Goal: Transaction & Acquisition: Purchase product/service

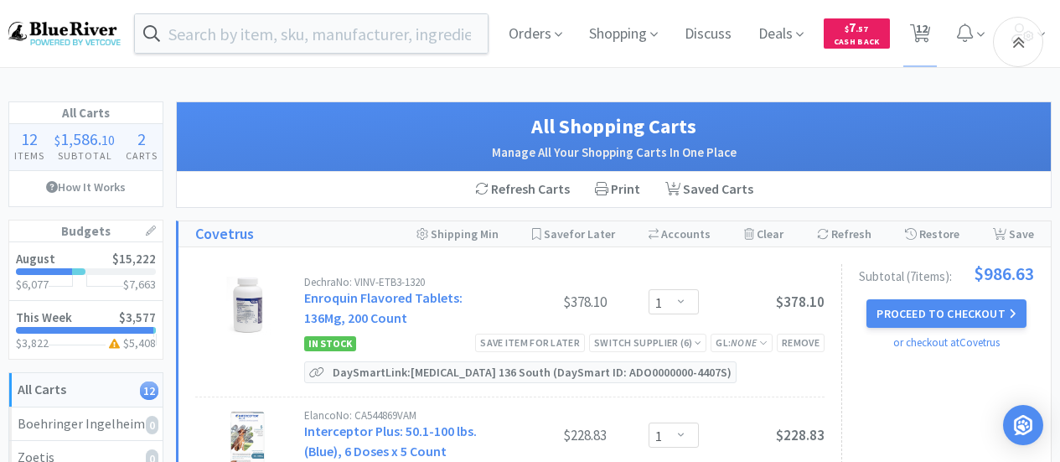
select select "1"
select select "3"
select select "1"
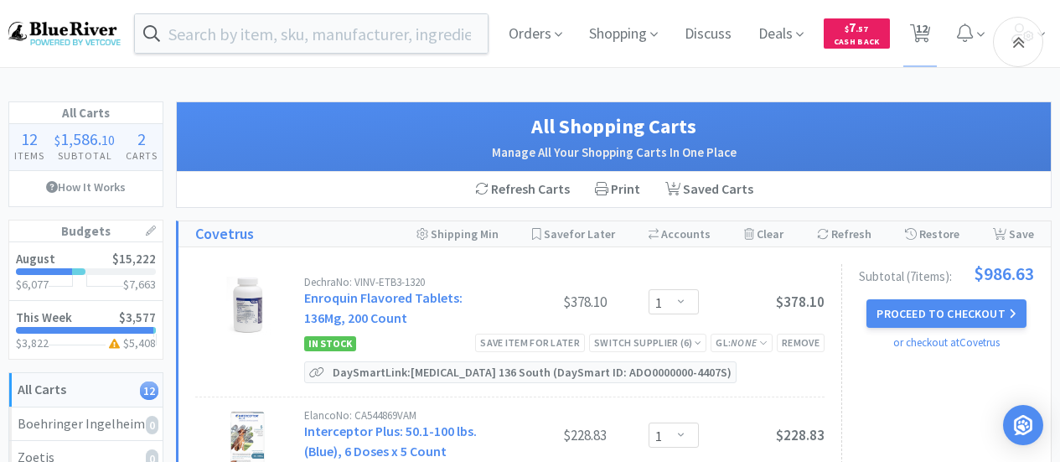
select select "1"
select select "6"
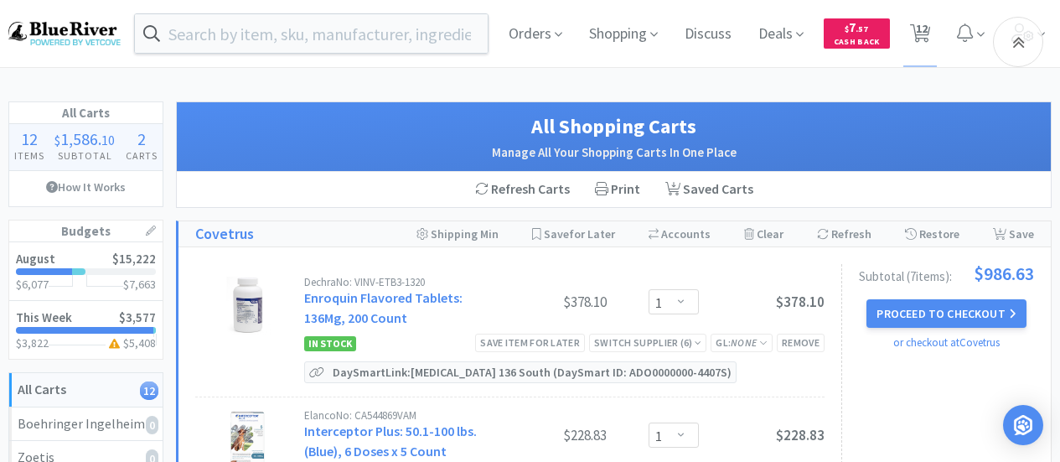
select select "1"
select select "4"
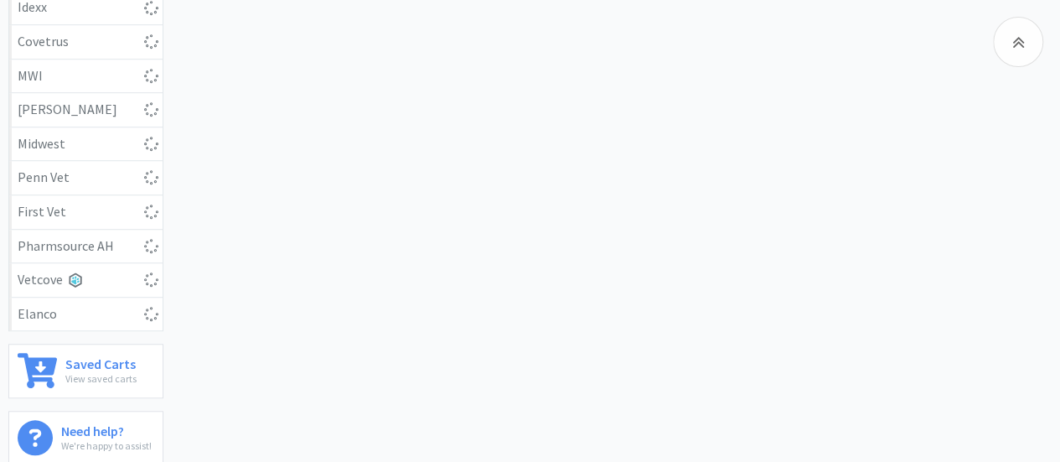
scroll to position [669, 0]
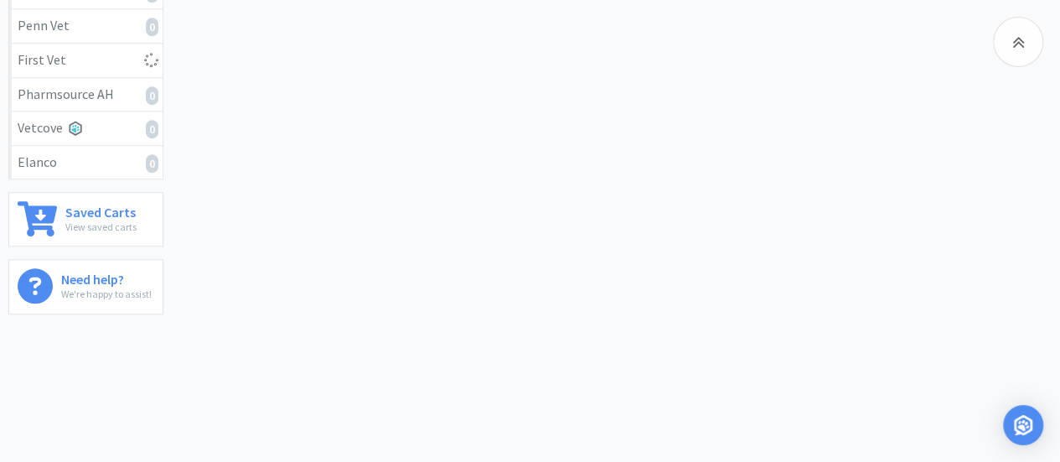
select select "1"
select select "6"
select select "1"
select select "4"
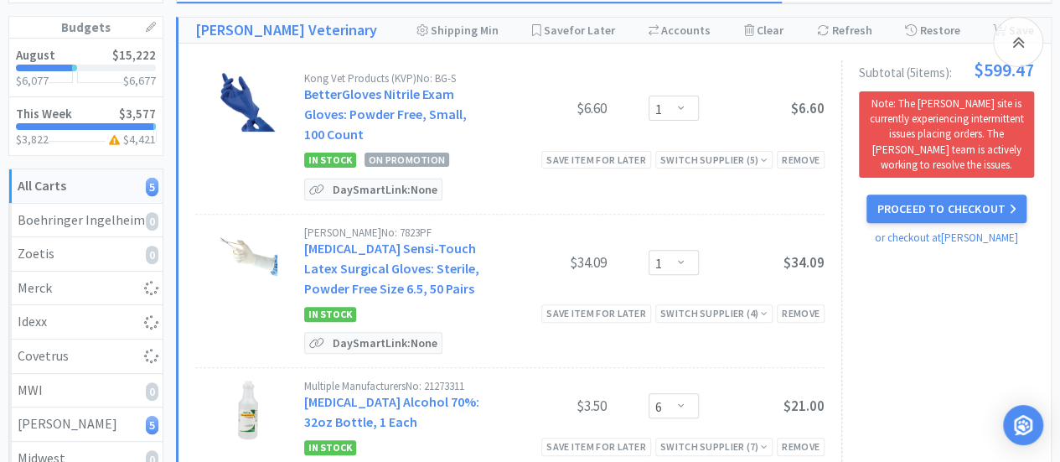
scroll to position [205, 0]
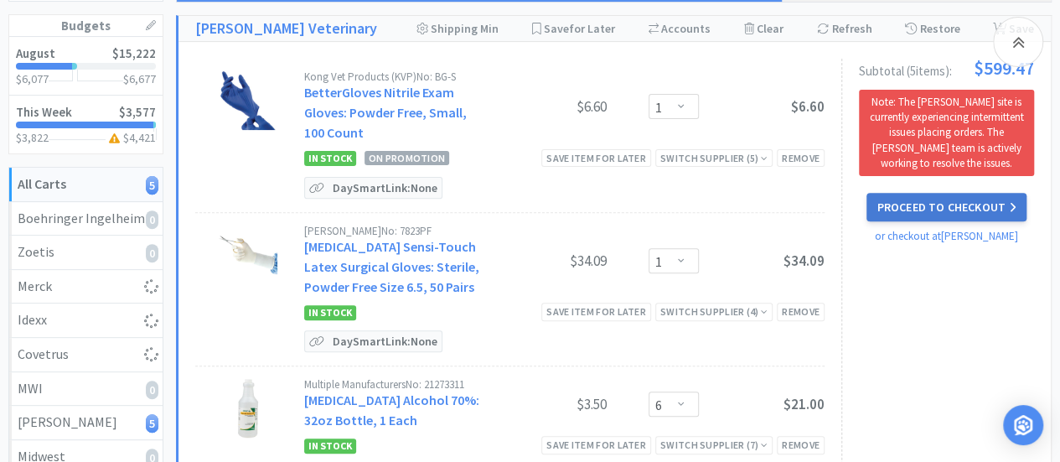
click at [918, 200] on button "Proceed to Checkout" at bounding box center [945, 207] width 159 height 28
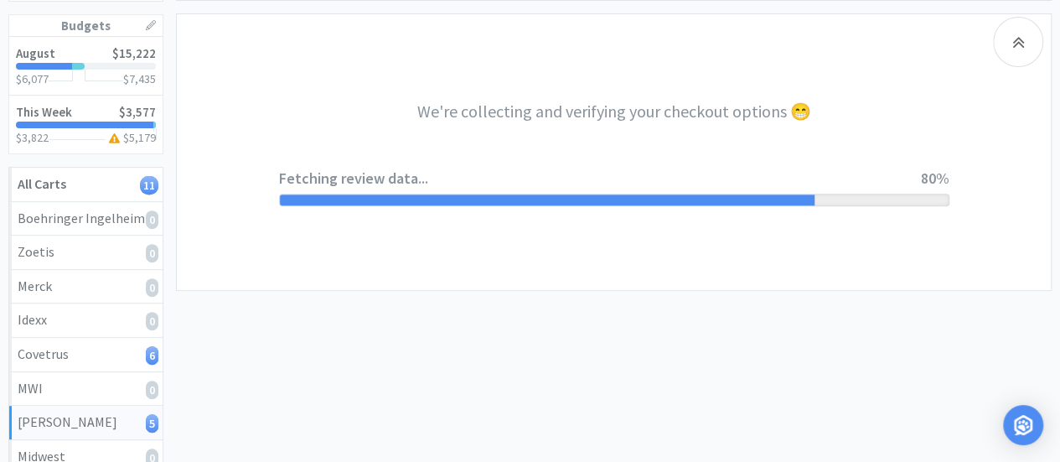
select select "1"
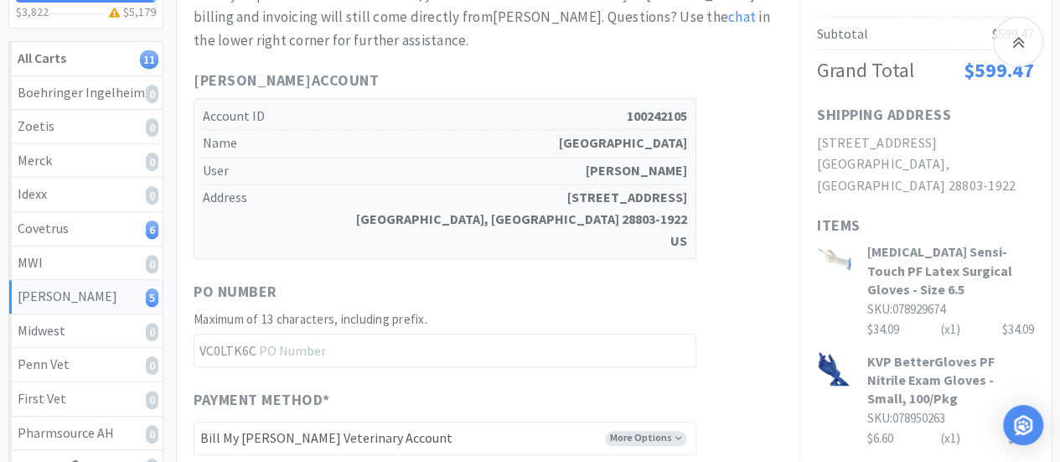
scroll to position [332, 0]
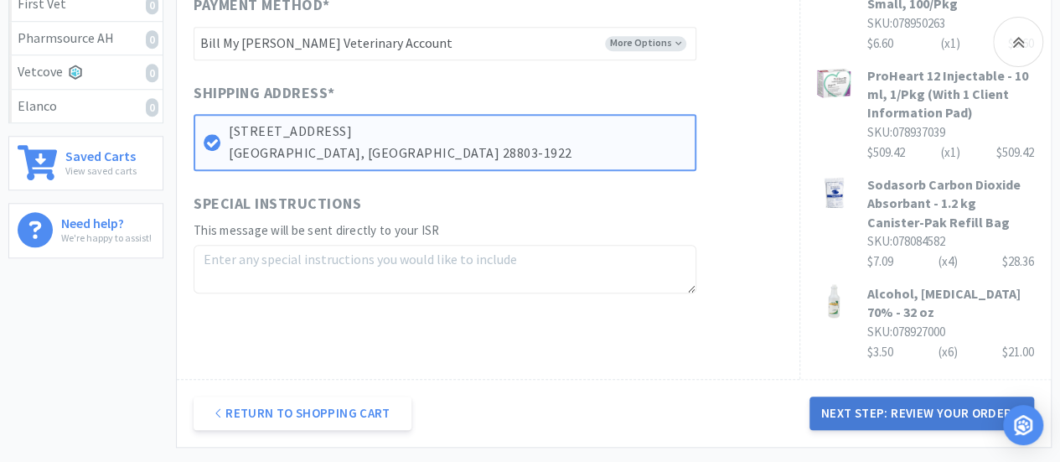
click at [930, 396] on button "Next Step: Review Your Order" at bounding box center [921, 413] width 225 height 34
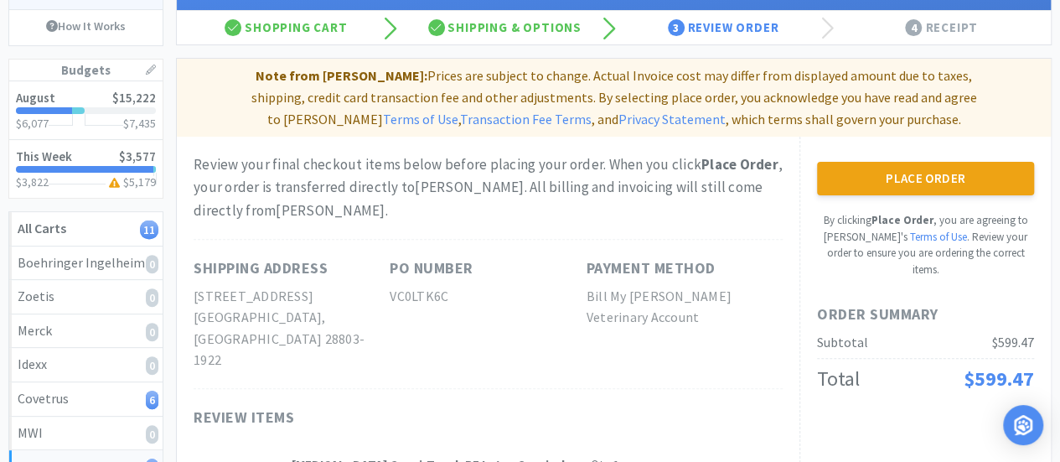
scroll to position [152, 0]
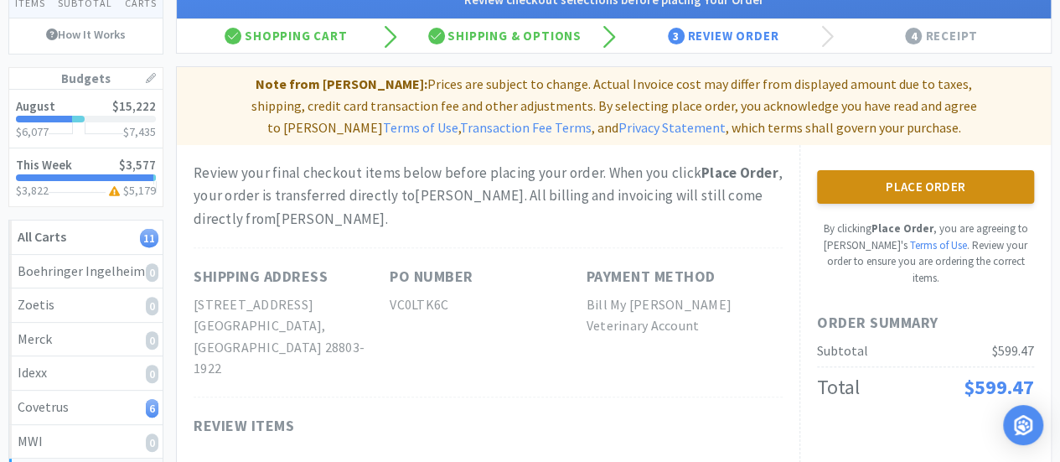
click at [949, 183] on button "Place Order" at bounding box center [925, 187] width 217 height 34
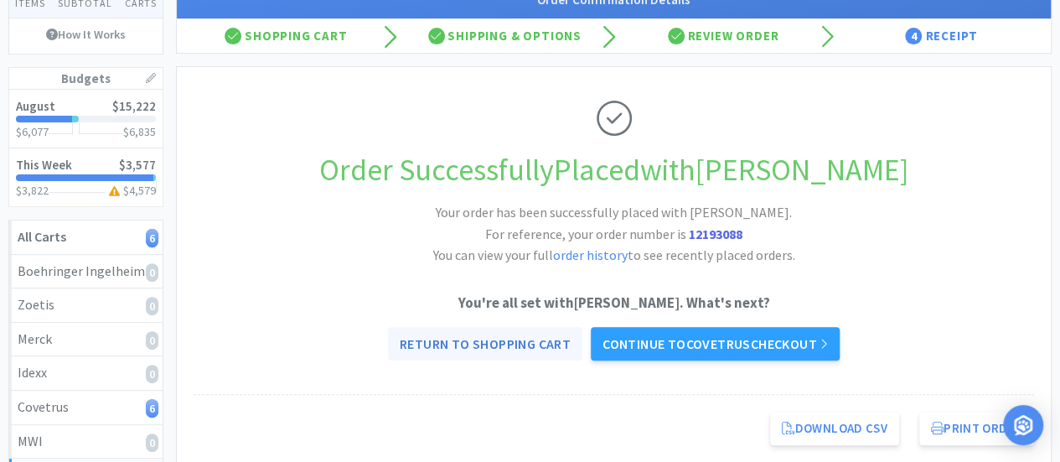
click at [460, 334] on link "Return to Shopping Cart" at bounding box center [485, 344] width 194 height 34
select select "1"
select select "3"
select select "1"
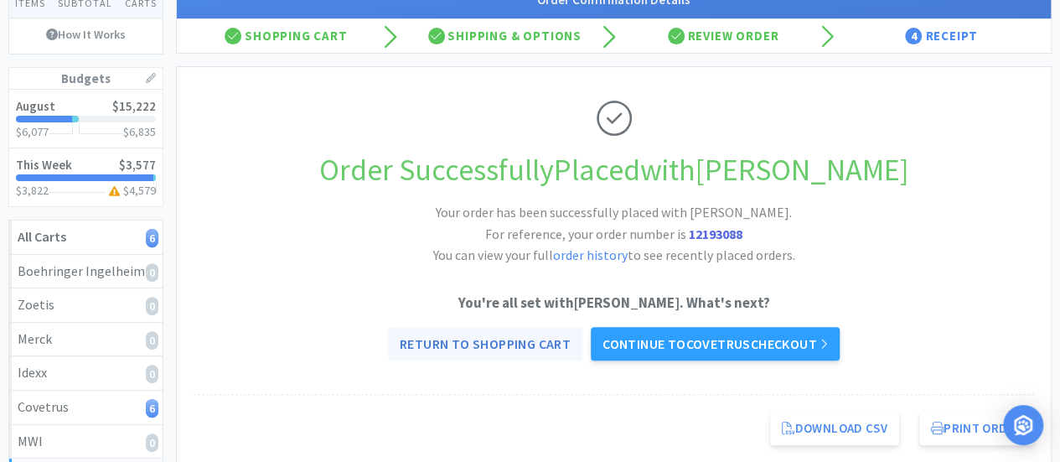
select select "1"
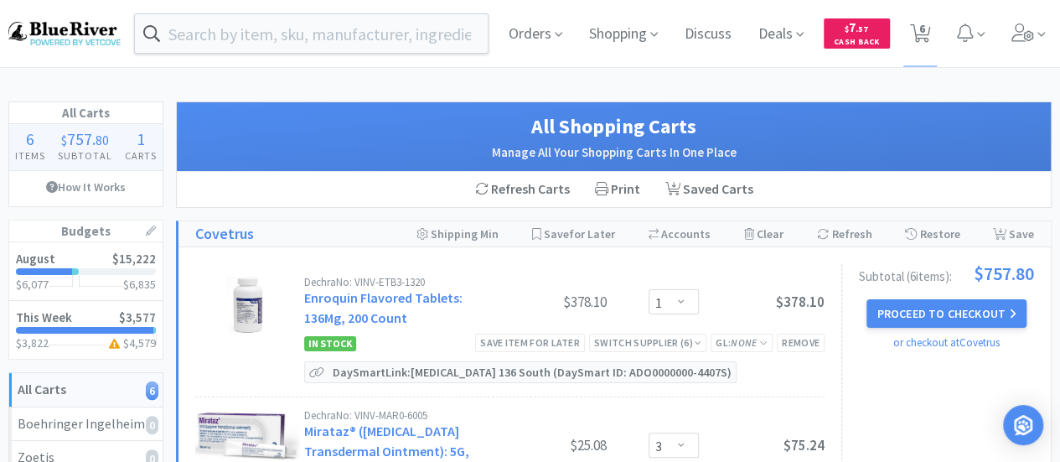
click at [49, 38] on img at bounding box center [64, 33] width 112 height 23
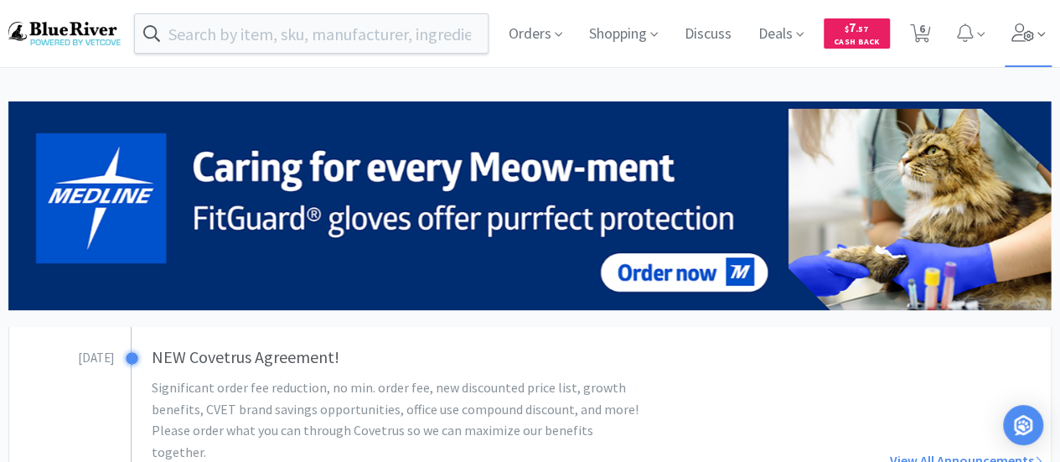
click at [1032, 34] on icon at bounding box center [1022, 32] width 23 height 18
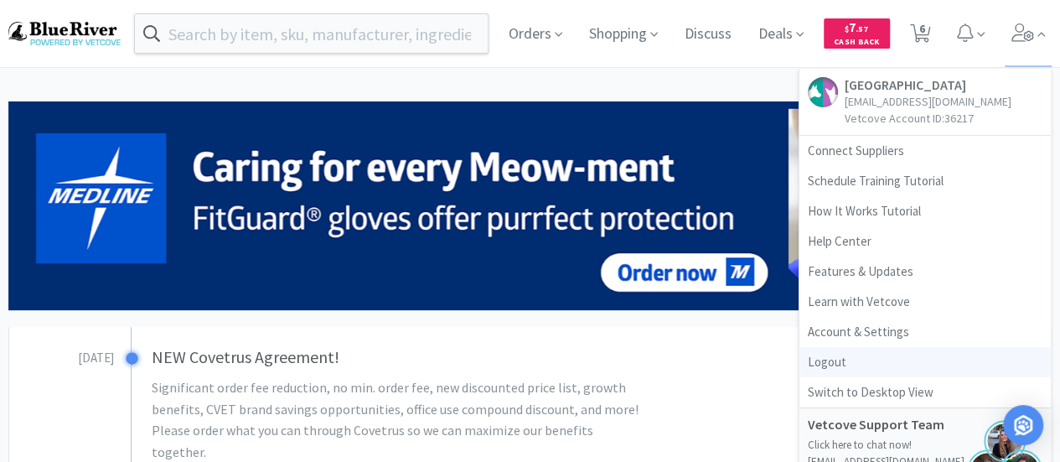
click at [836, 359] on link "Logout" at bounding box center [924, 362] width 251 height 30
